Goal: Communication & Community: Answer question/provide support

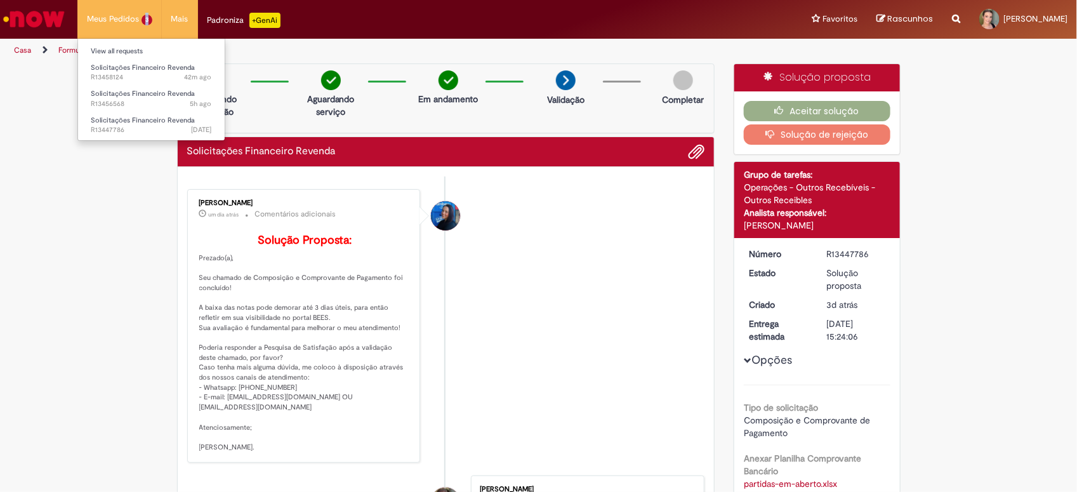
click at [144, 17] on li "Meus Pedidos 3 View all requests Solicitações Financeiro Revenda 42m ago 42 min…" at bounding box center [119, 19] width 84 height 38
click at [978, 283] on div "Scan Barcode Aguardando aprovação [GEOGRAPHIC_DATA] serviço Em andamento Valida…" at bounding box center [538, 424] width 1077 height 723
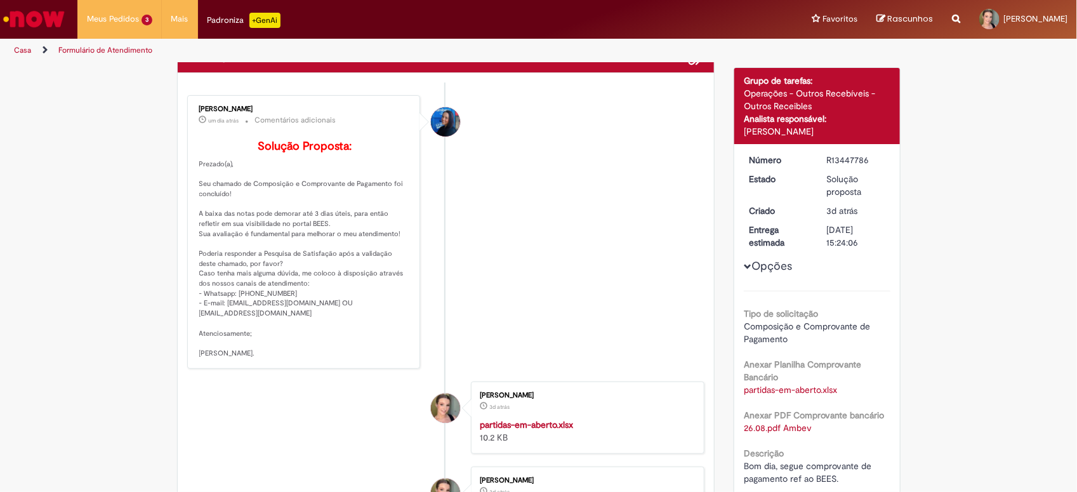
scroll to position [79, 0]
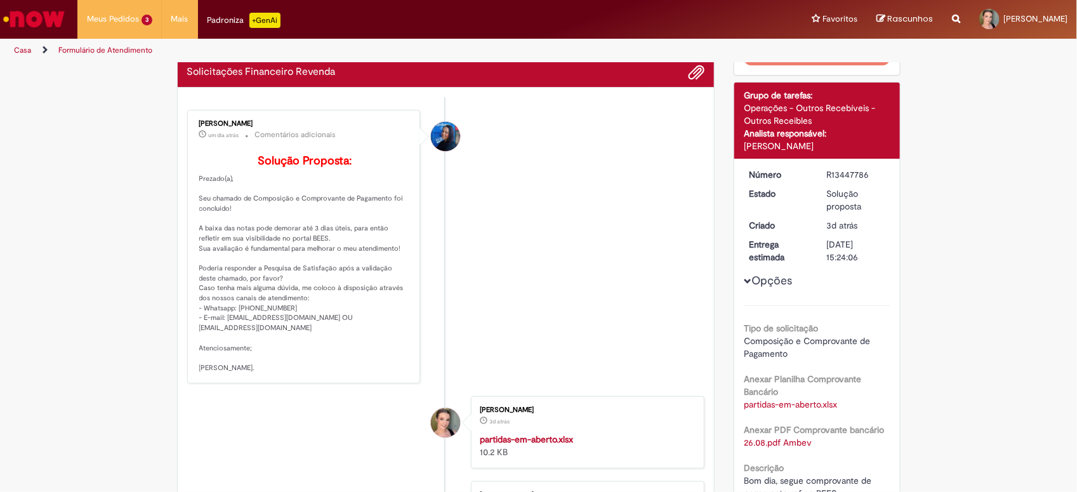
click at [665, 379] on li "[PERSON_NAME] um dia atrás um dia atrás Comentários adicionais Solução Proposta…" at bounding box center [446, 247] width 518 height 274
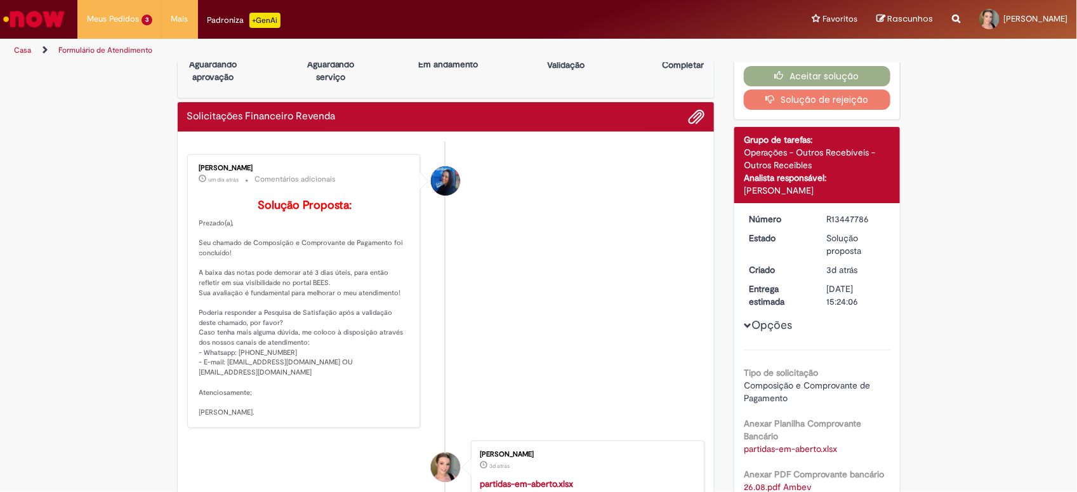
scroll to position [0, 0]
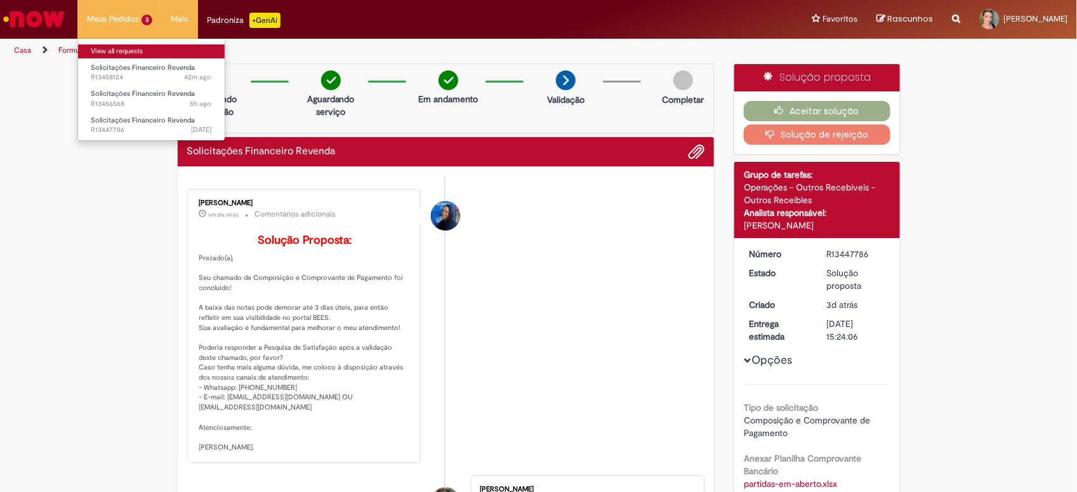
click at [96, 43] on li "View all requests" at bounding box center [151, 50] width 147 height 17
click at [96, 52] on font "View all requests" at bounding box center [117, 51] width 52 height 10
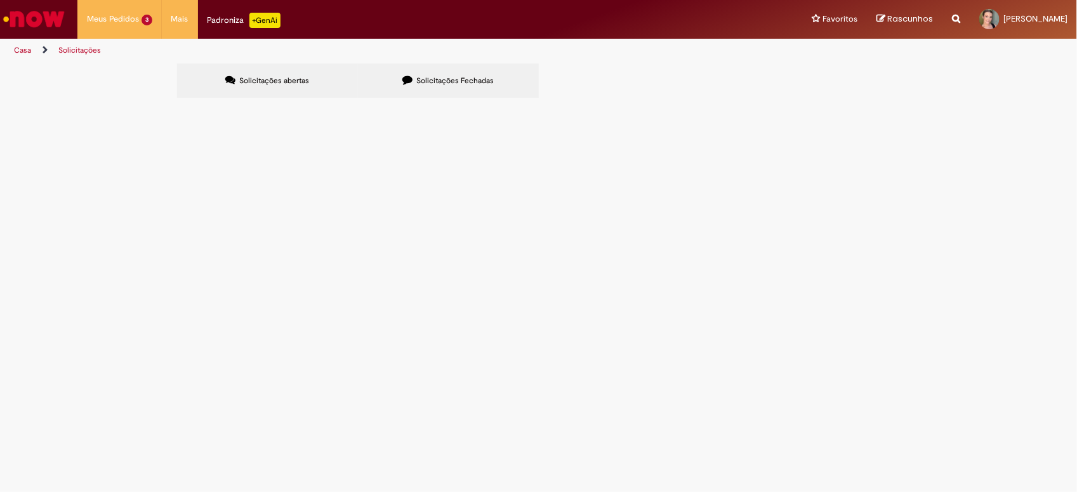
click at [0, 0] on span "Bom dia, apresentação da base de cálculo da ST e do respectivo valor da ST, e a…" at bounding box center [0, 0] width 0 height 0
click at [205, 214] on main "Solicitações Solicitações abertas Solicitações Fechadas Itens solicitados Expor…" at bounding box center [538, 277] width 1077 height 429
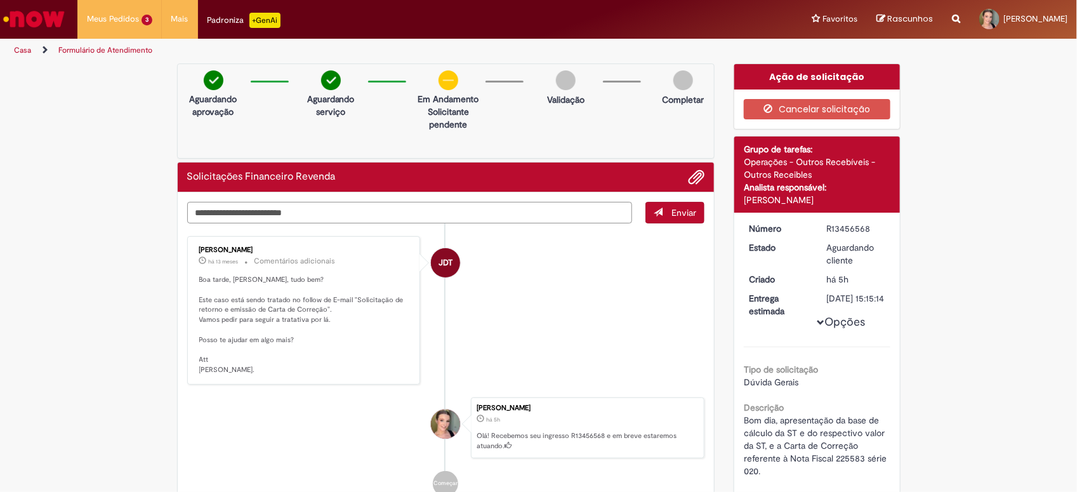
click at [445, 218] on textarea "Digite sua mensagem aqui..." at bounding box center [410, 213] width 446 height 22
type textarea "**********"
click at [672, 218] on span "Enviar" at bounding box center [684, 212] width 25 height 11
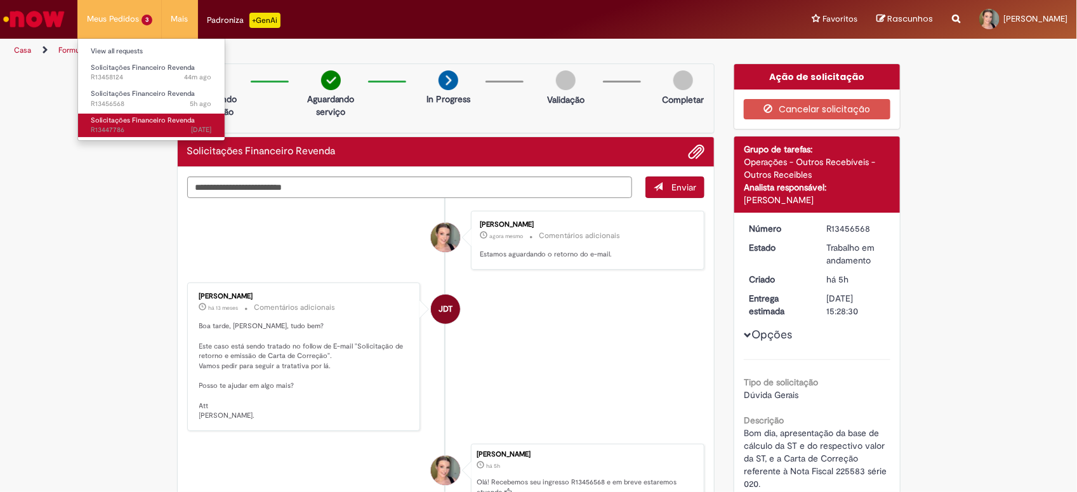
click at [114, 123] on span "Solicitações Financeiro Revenda" at bounding box center [143, 121] width 104 height 10
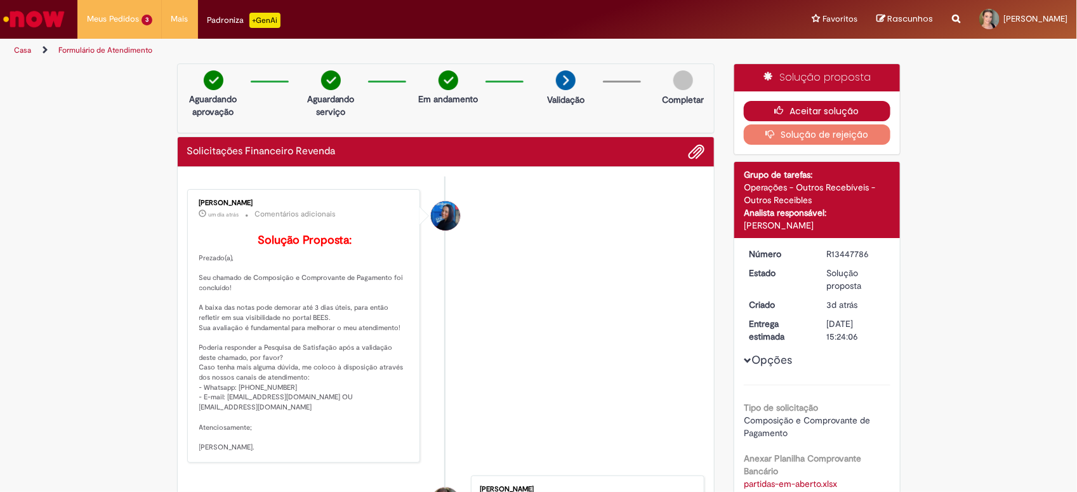
click at [783, 109] on icon "button" at bounding box center [782, 110] width 15 height 9
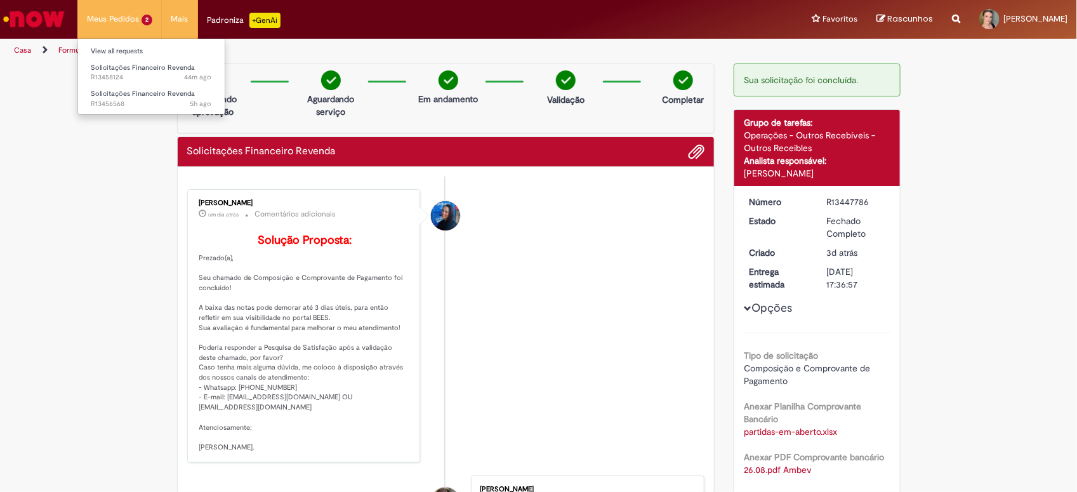
click at [159, 11] on li "Meus Pedidos 2 View all requests Solicitações Financeiro Revenda 44m ago 44 min…" at bounding box center [119, 19] width 84 height 38
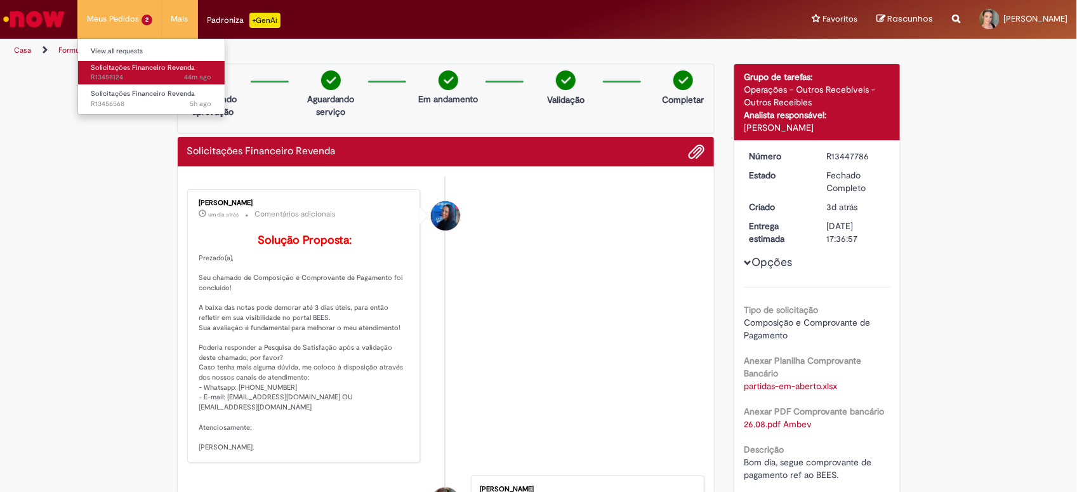
click at [113, 68] on span "Solicitações Financeiro Revenda" at bounding box center [143, 68] width 104 height 10
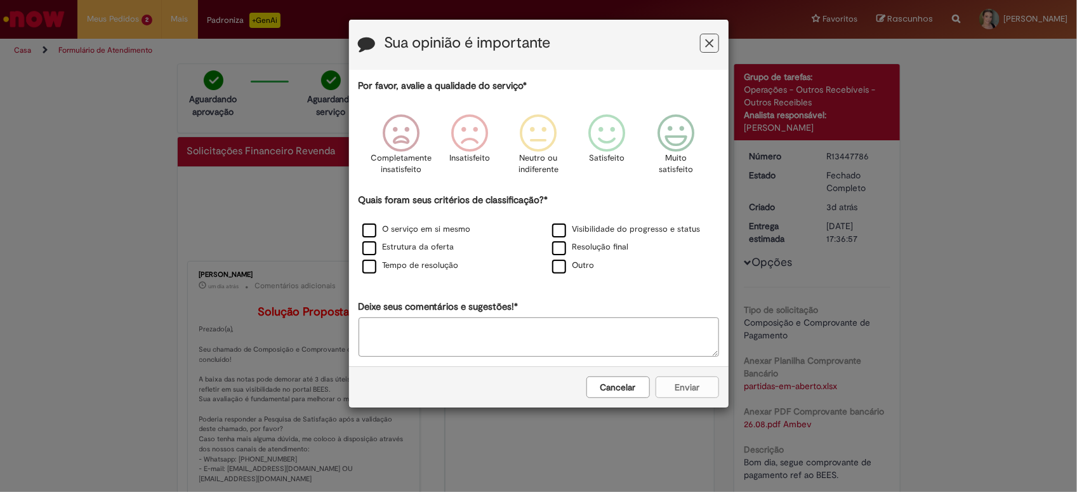
click at [709, 39] on icon "Realimentação" at bounding box center [709, 43] width 8 height 13
